Goal: Task Accomplishment & Management: Use online tool/utility

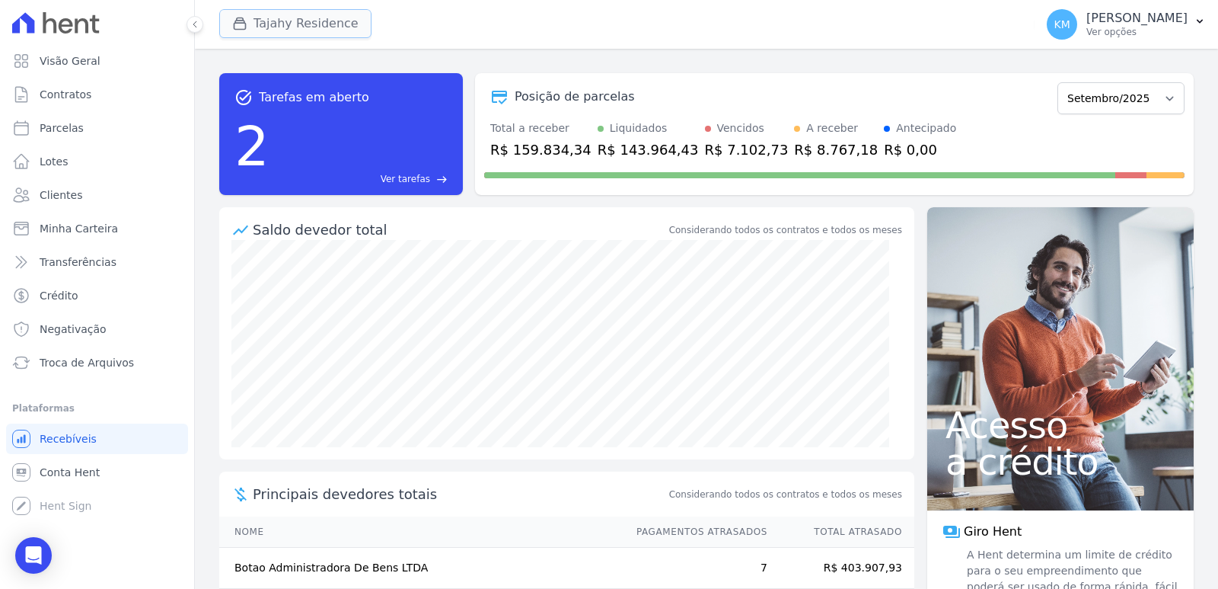
click at [241, 27] on icon "button" at bounding box center [239, 23] width 15 height 15
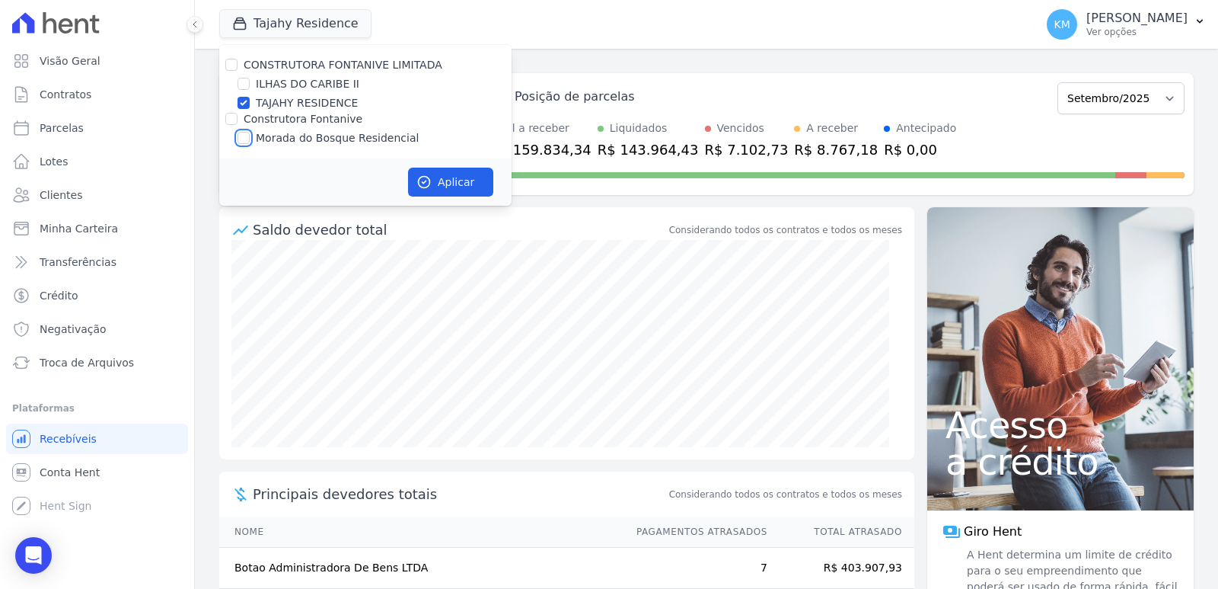
click at [241, 136] on input "Morada do Bosque Residencial" at bounding box center [244, 138] width 12 height 12
checkbox input "true"
click at [248, 101] on input "TAJAHY RESIDENCE" at bounding box center [244, 103] width 12 height 12
checkbox input "false"
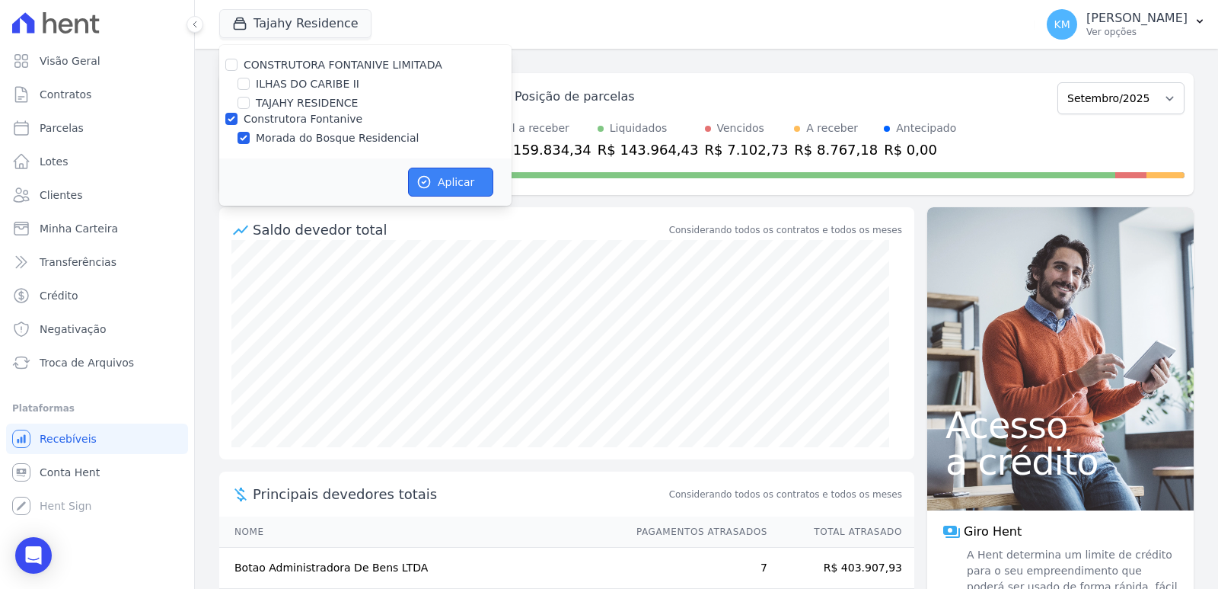
click at [444, 191] on button "Aplicar" at bounding box center [450, 182] width 85 height 29
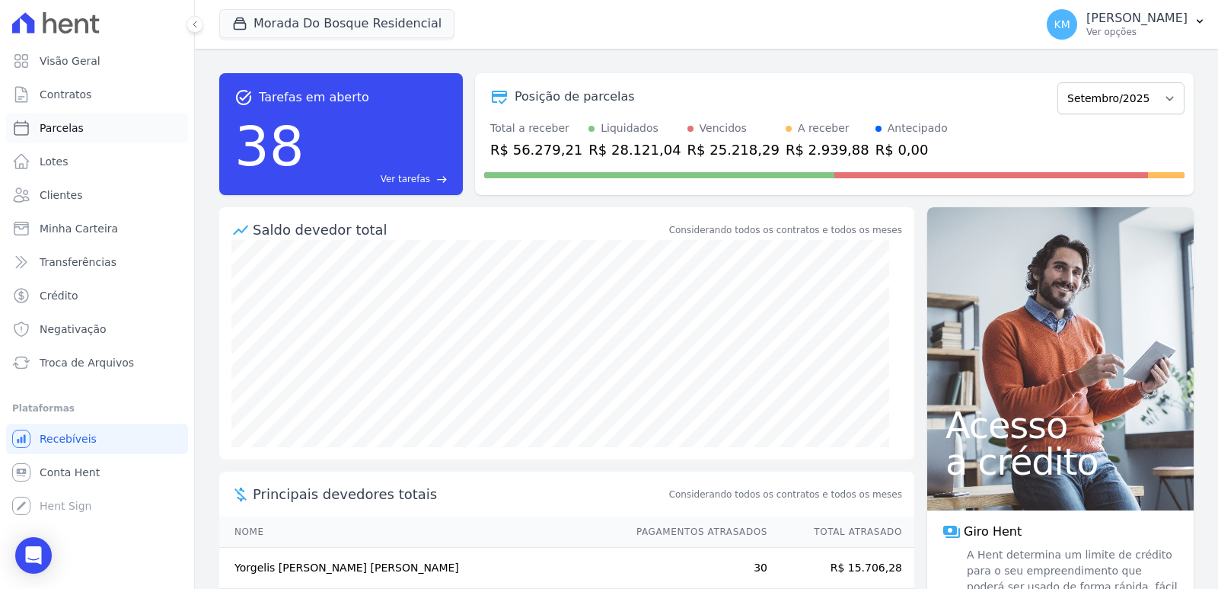
click at [78, 139] on link "Parcelas" at bounding box center [97, 128] width 182 height 30
select select
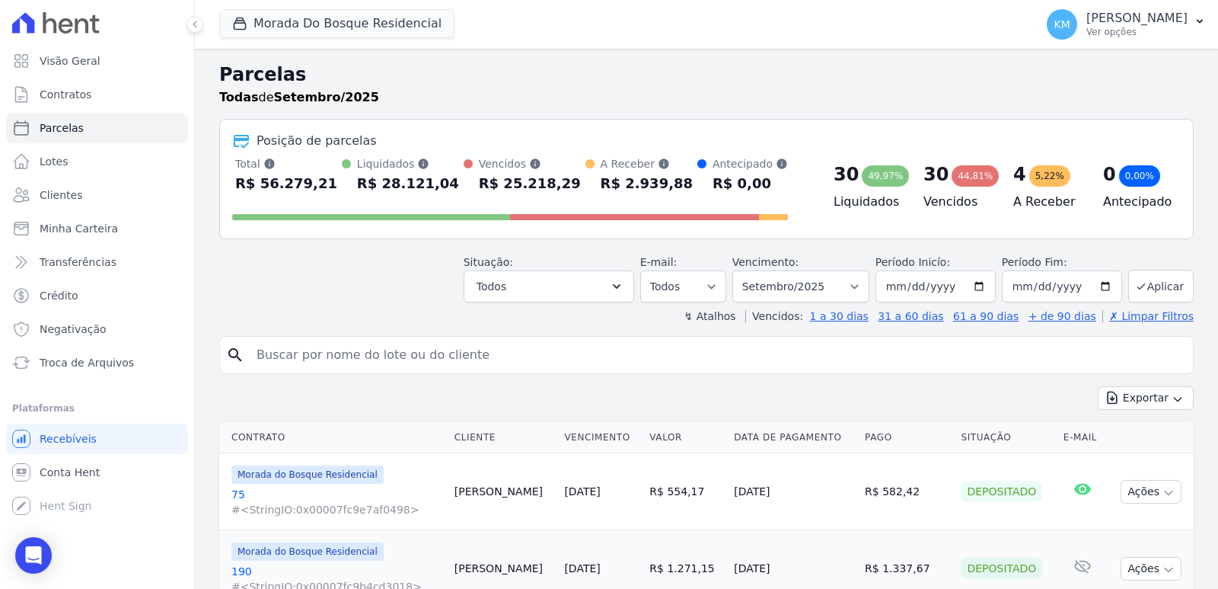
drag, startPoint x: 359, startPoint y: 342, endPoint x: 353, endPoint y: 381, distance: 39.3
click at [358, 357] on div "search" at bounding box center [706, 355] width 975 height 38
click at [319, 360] on input "search" at bounding box center [718, 355] width 940 height 30
click at [343, 353] on input "search" at bounding box center [718, 355] width 940 height 30
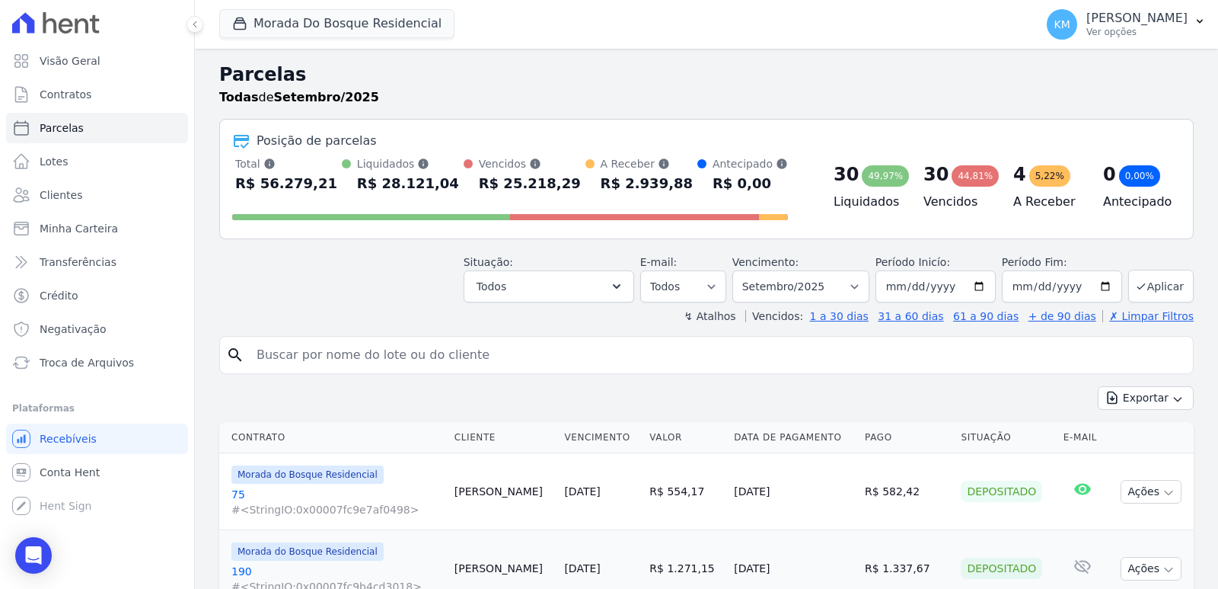
click at [341, 354] on input "search" at bounding box center [718, 355] width 940 height 30
type input "jocimara"
select select
